Goal: Check status: Check status

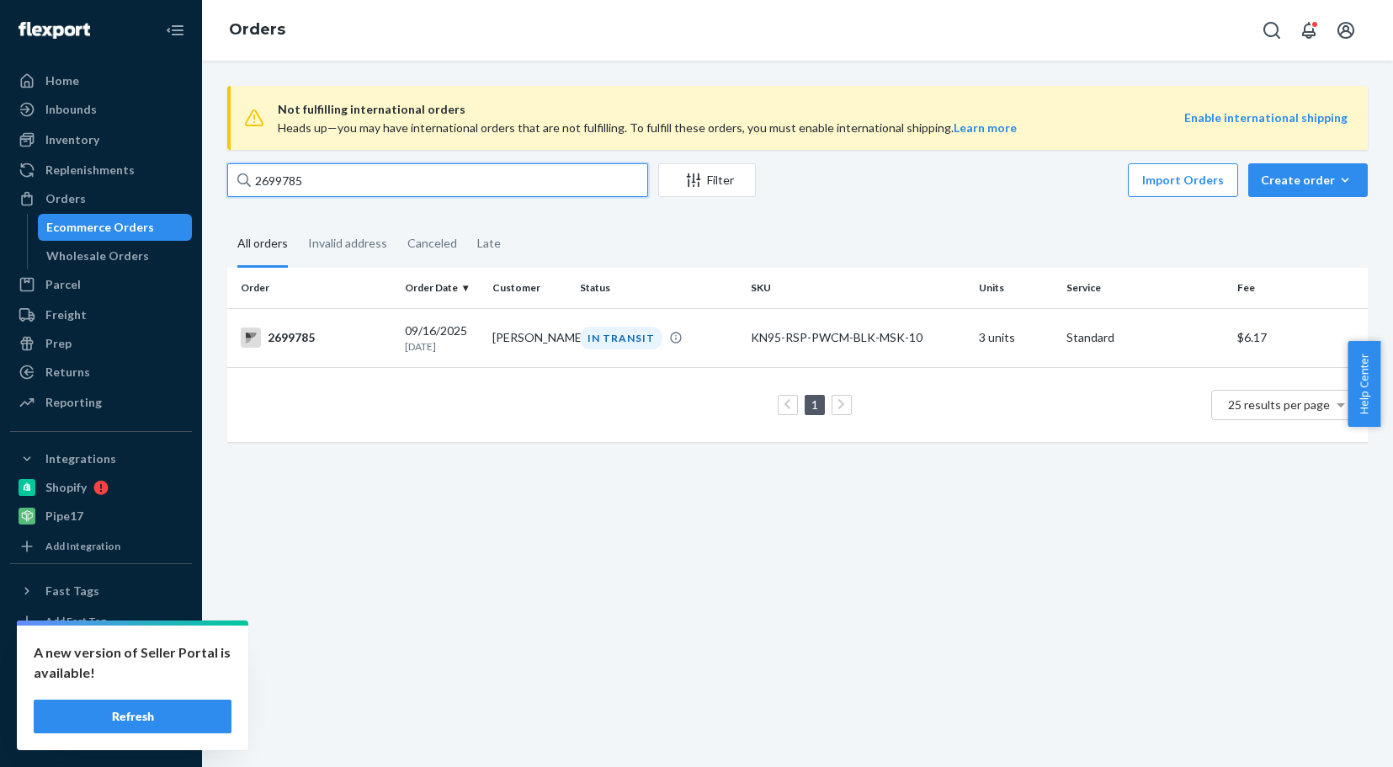
click at [331, 174] on input "2699785" at bounding box center [437, 180] width 421 height 34
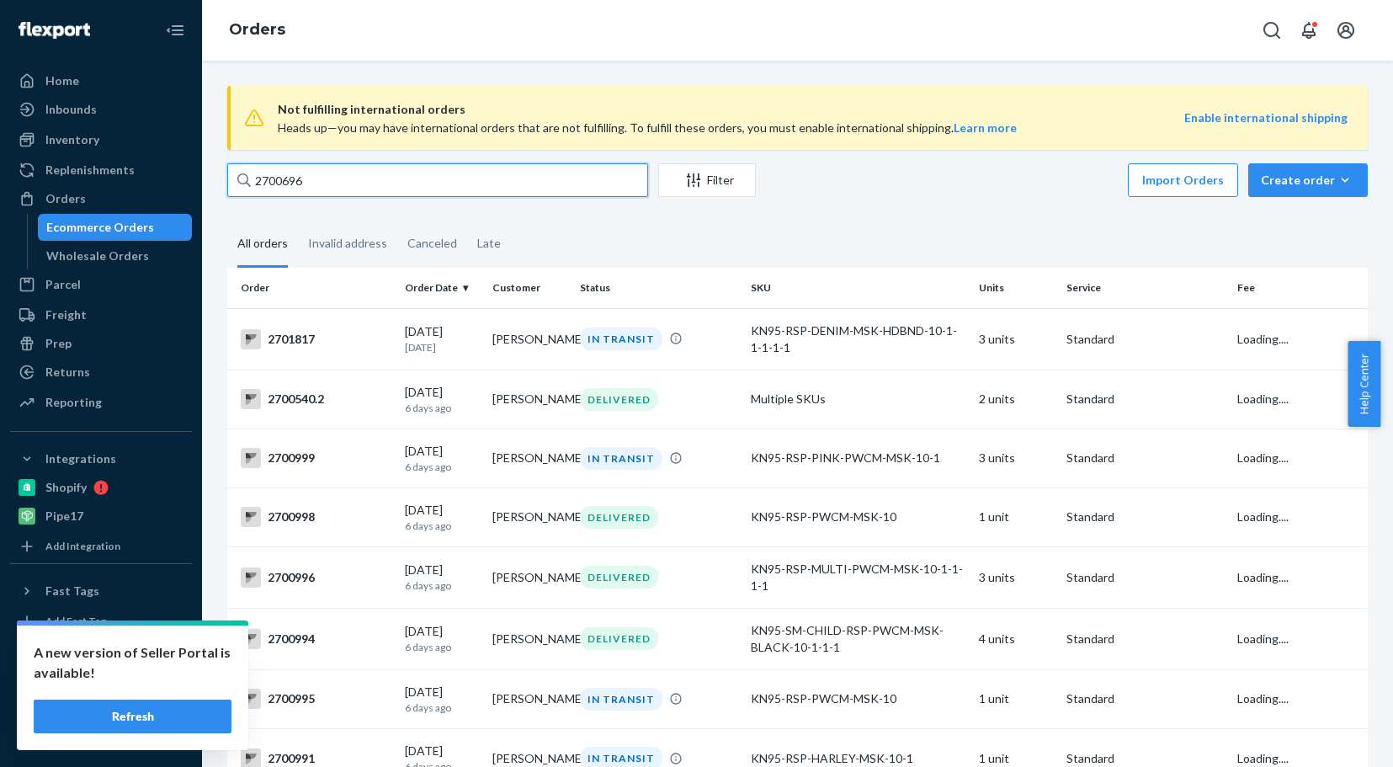
type input "2700696"
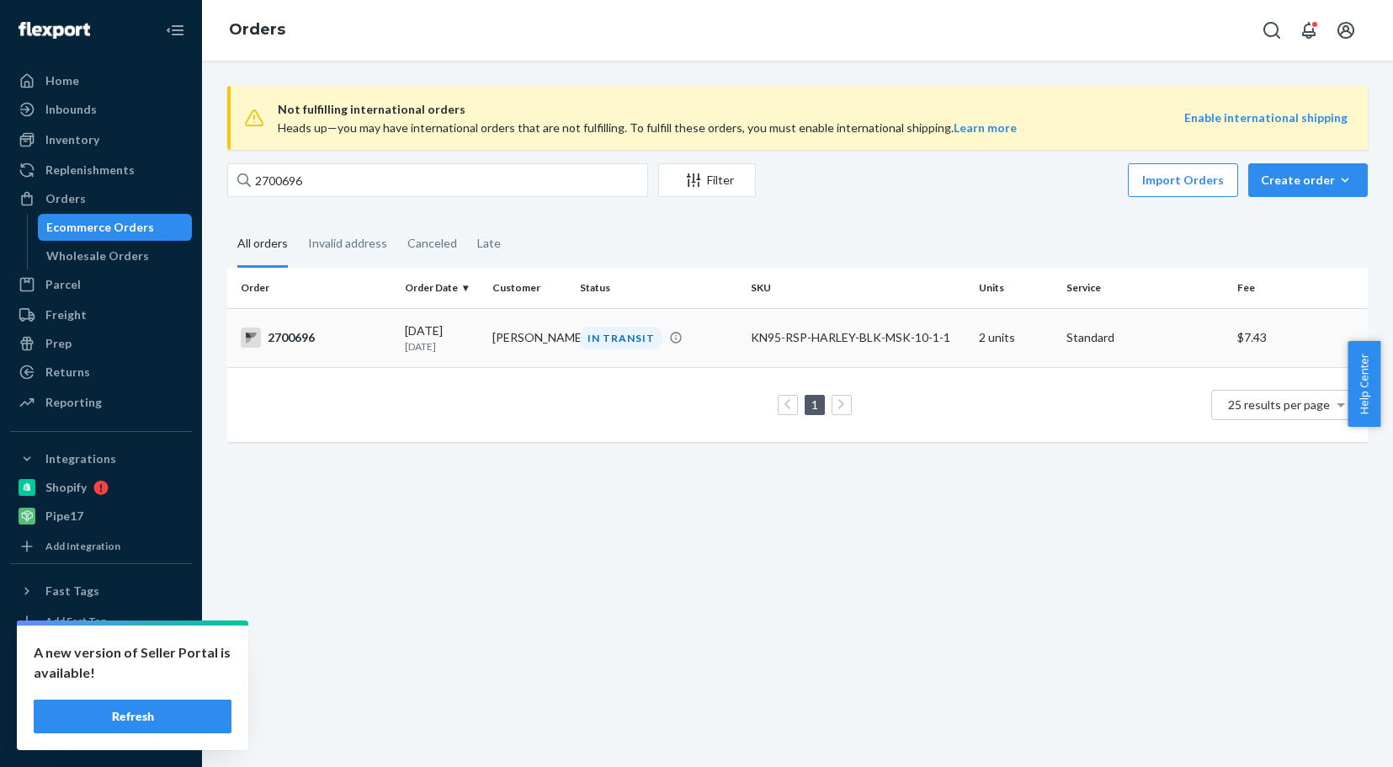
click at [288, 335] on div "2700696" at bounding box center [316, 337] width 151 height 20
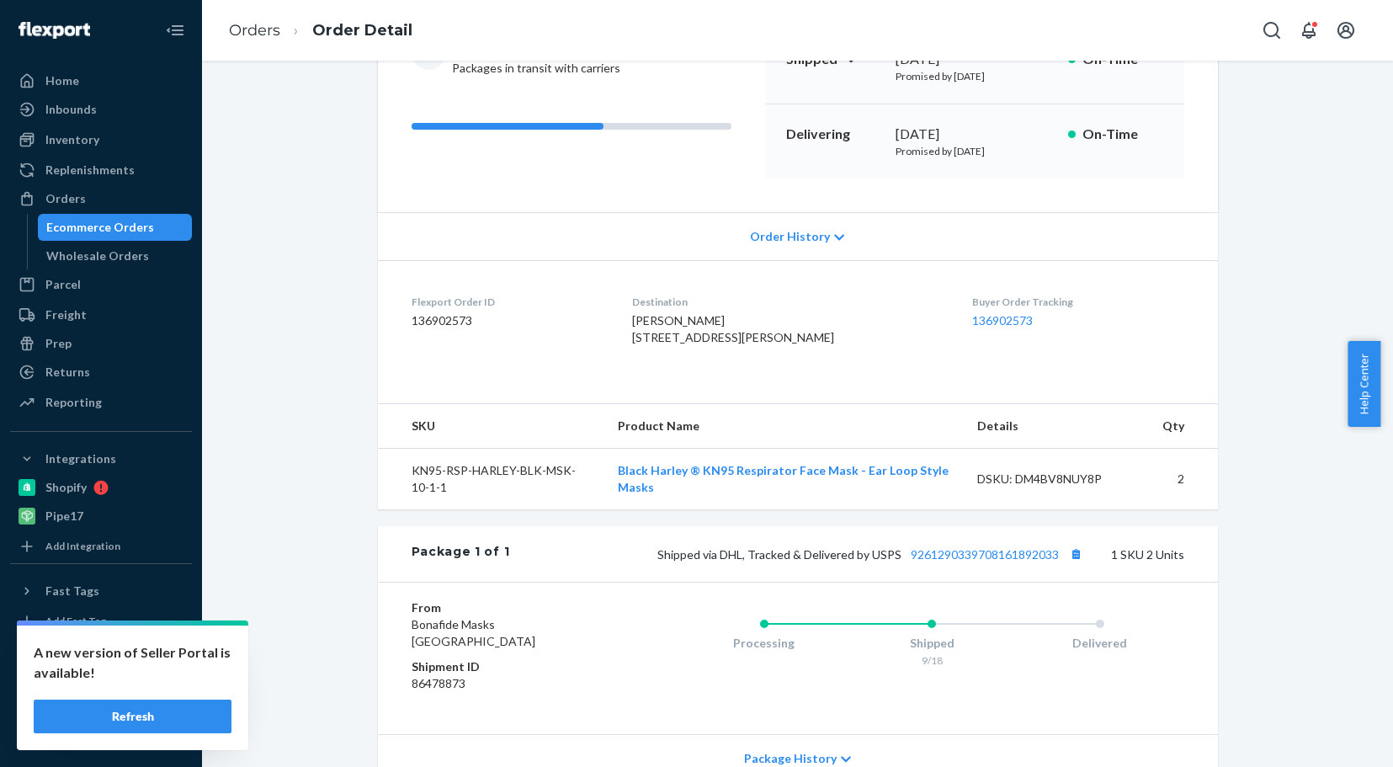
scroll to position [252, 0]
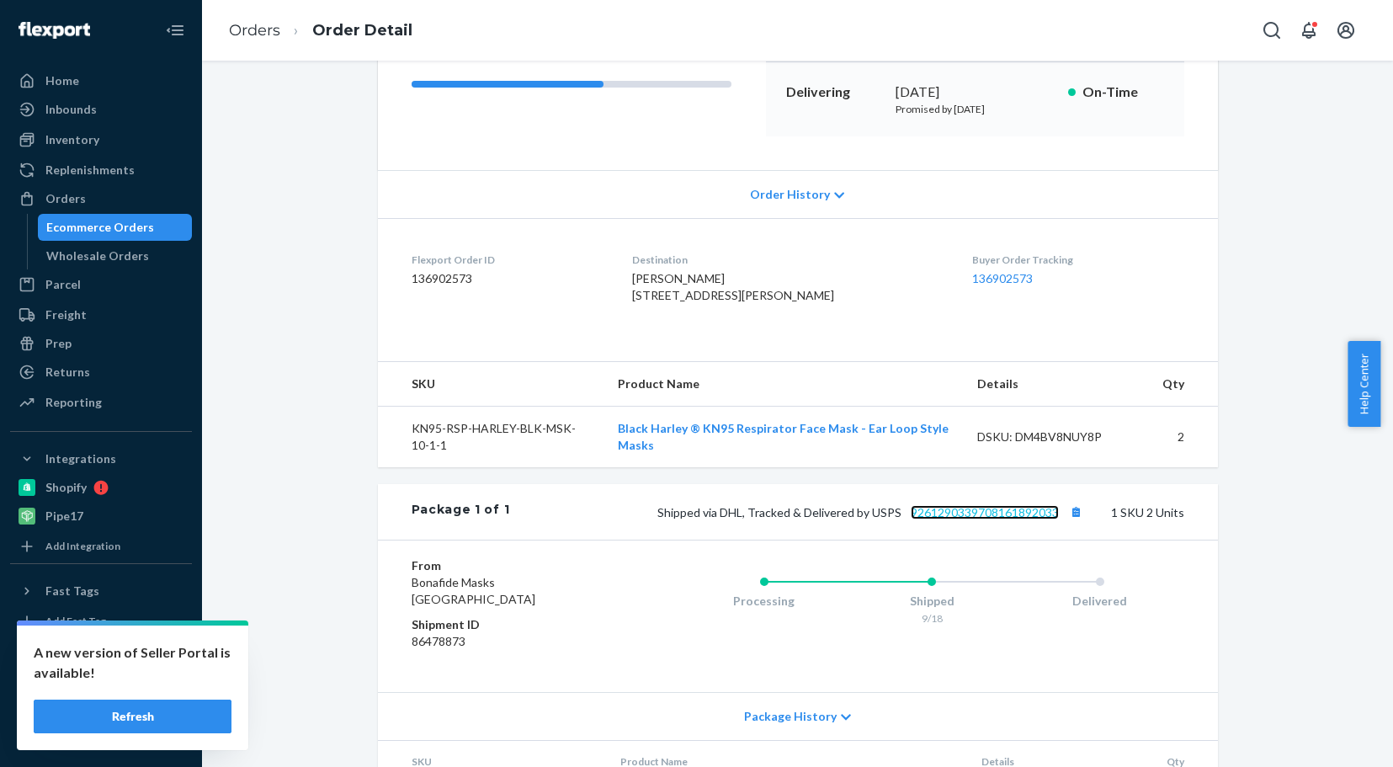
click at [987, 519] on link "9261290339708161892033" at bounding box center [985, 512] width 148 height 14
drag, startPoint x: 77, startPoint y: 196, endPoint x: 140, endPoint y: 195, distance: 62.3
click at [77, 196] on div "Orders" at bounding box center [65, 198] width 40 height 17
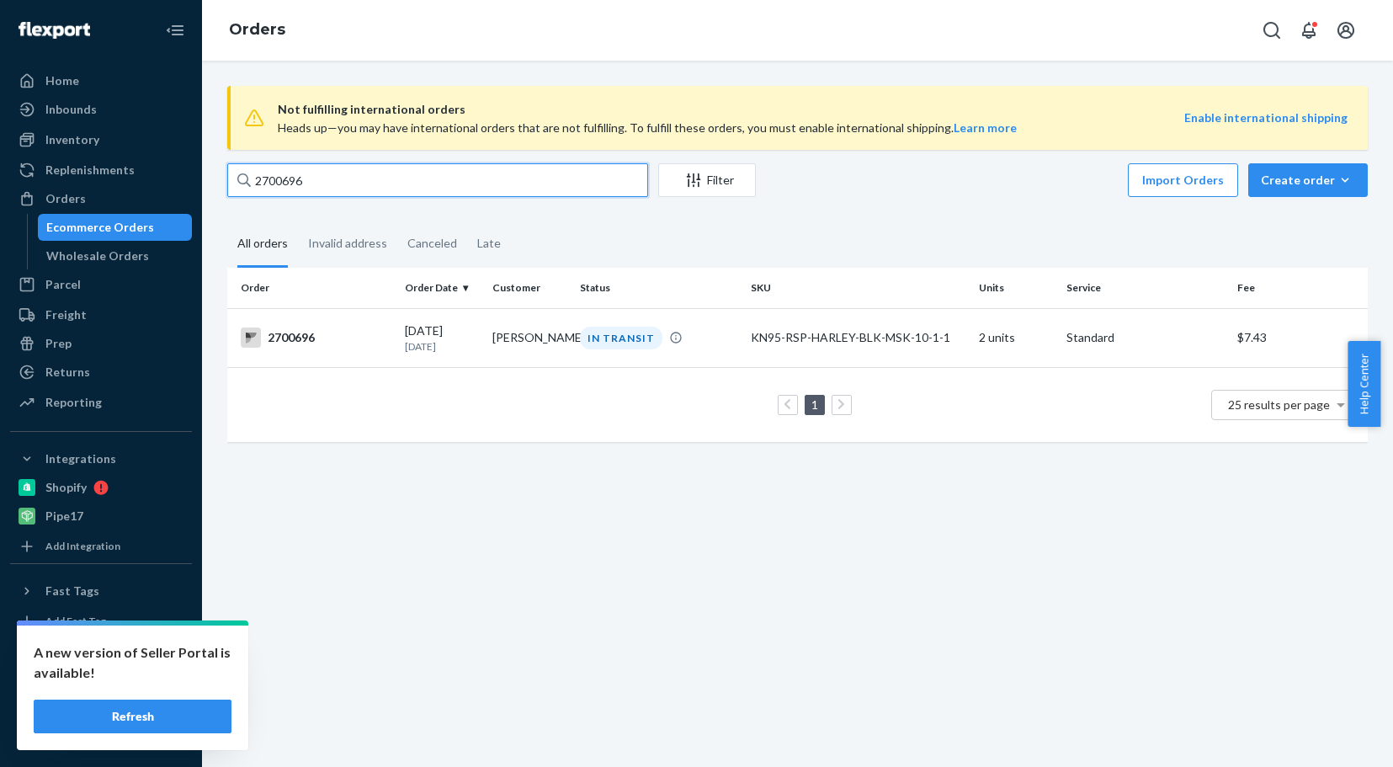
click at [327, 183] on input "2700696" at bounding box center [437, 180] width 421 height 34
type input "2"
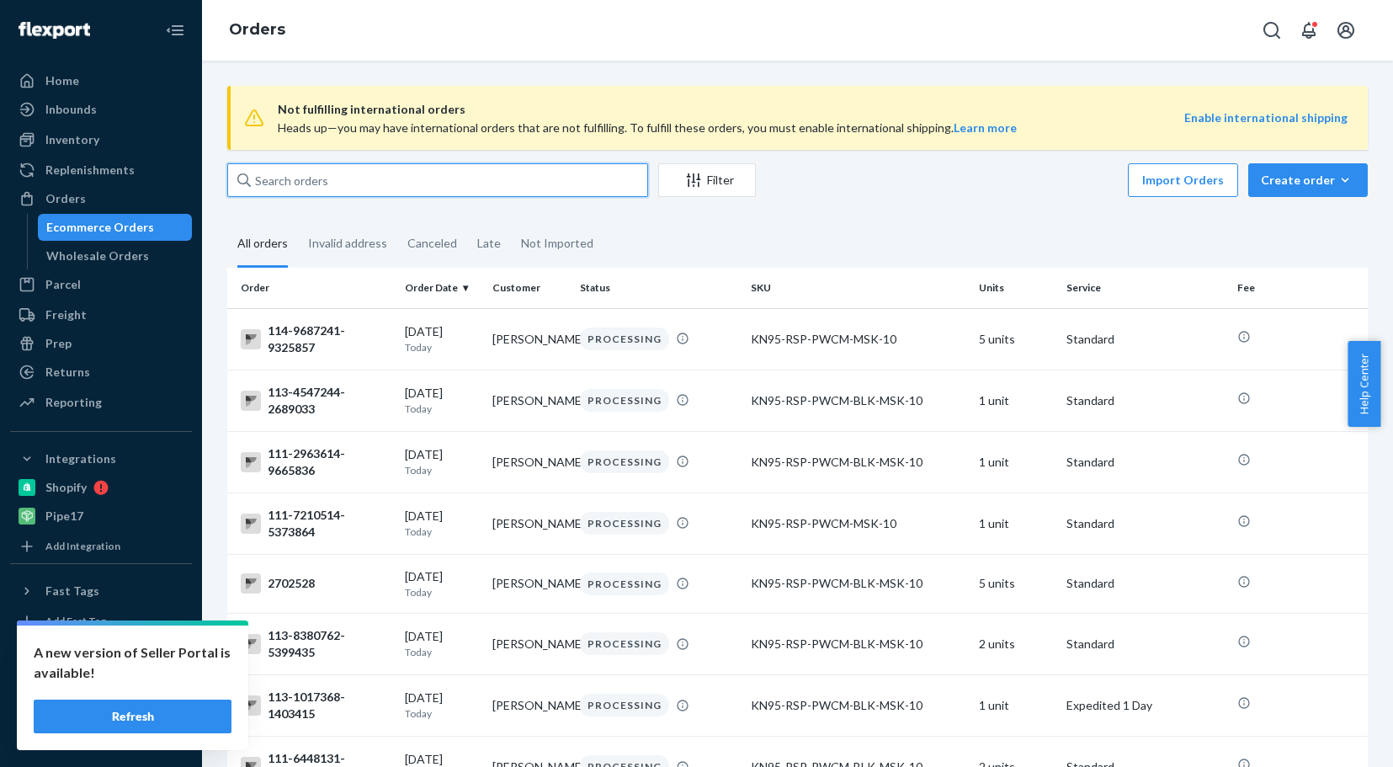
paste input "2700544"
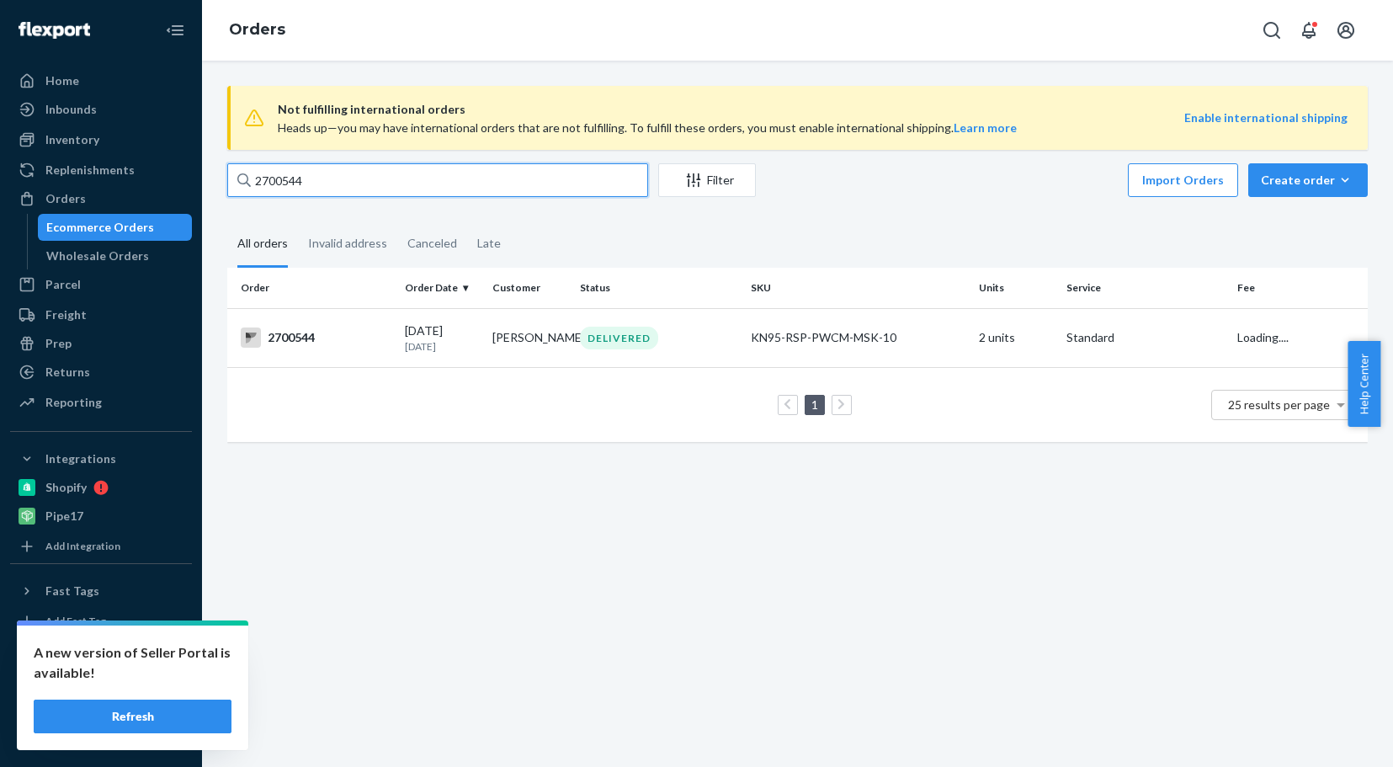
type input "2700544"
click at [294, 337] on div "2700544" at bounding box center [316, 337] width 151 height 20
